Goal: Task Accomplishment & Management: Manage account settings

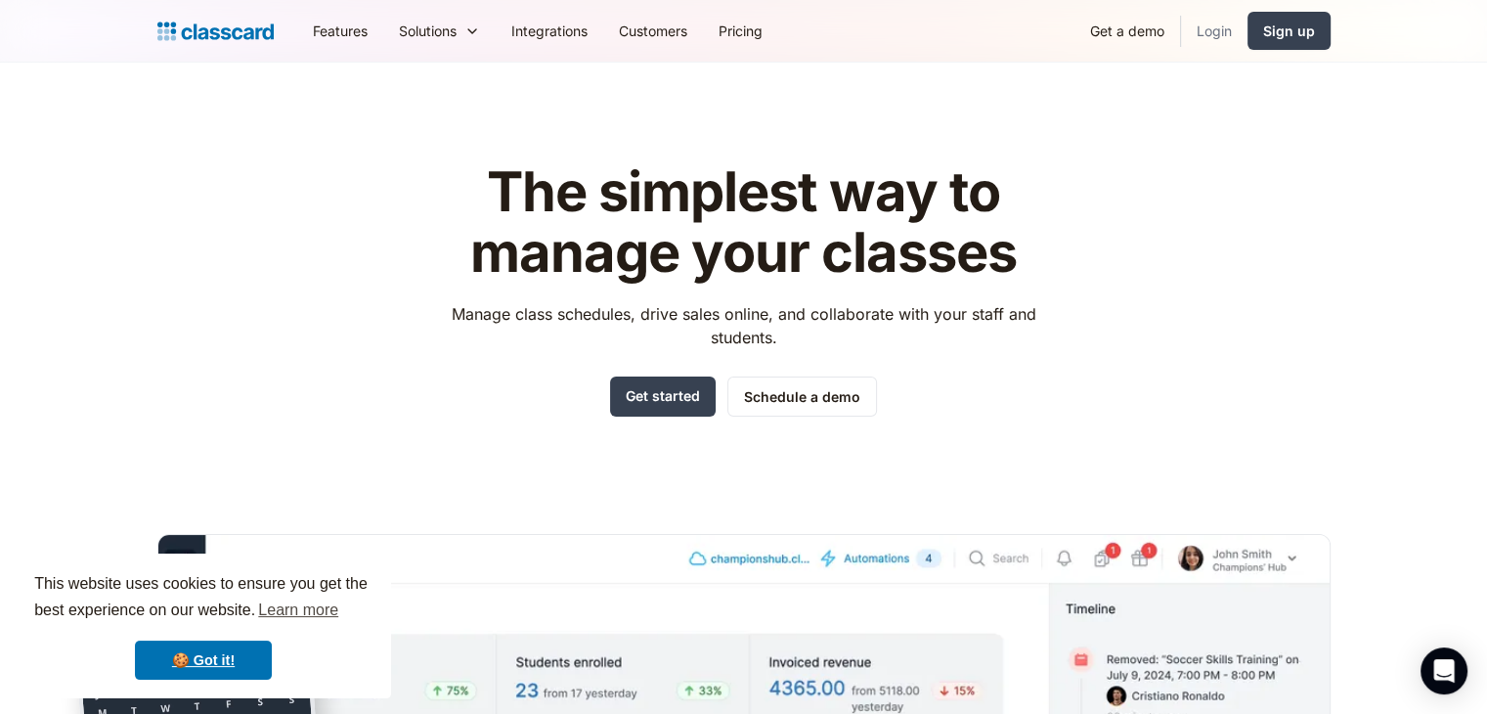
click at [1227, 29] on link "Login" at bounding box center [1214, 31] width 66 height 44
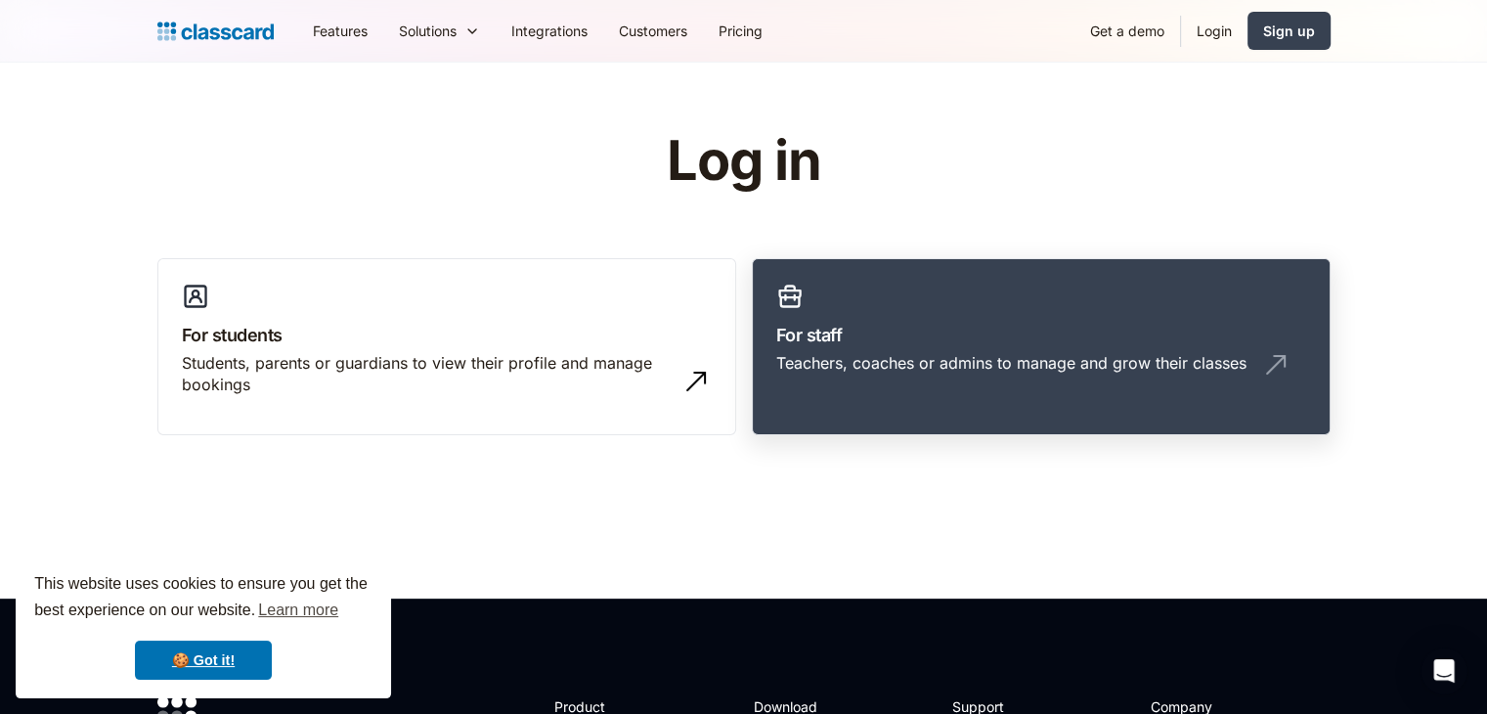
click at [947, 314] on link "For staff Teachers, coaches or admins to manage and grow their classes" at bounding box center [1041, 347] width 579 height 178
